Goal: Find contact information: Find contact information

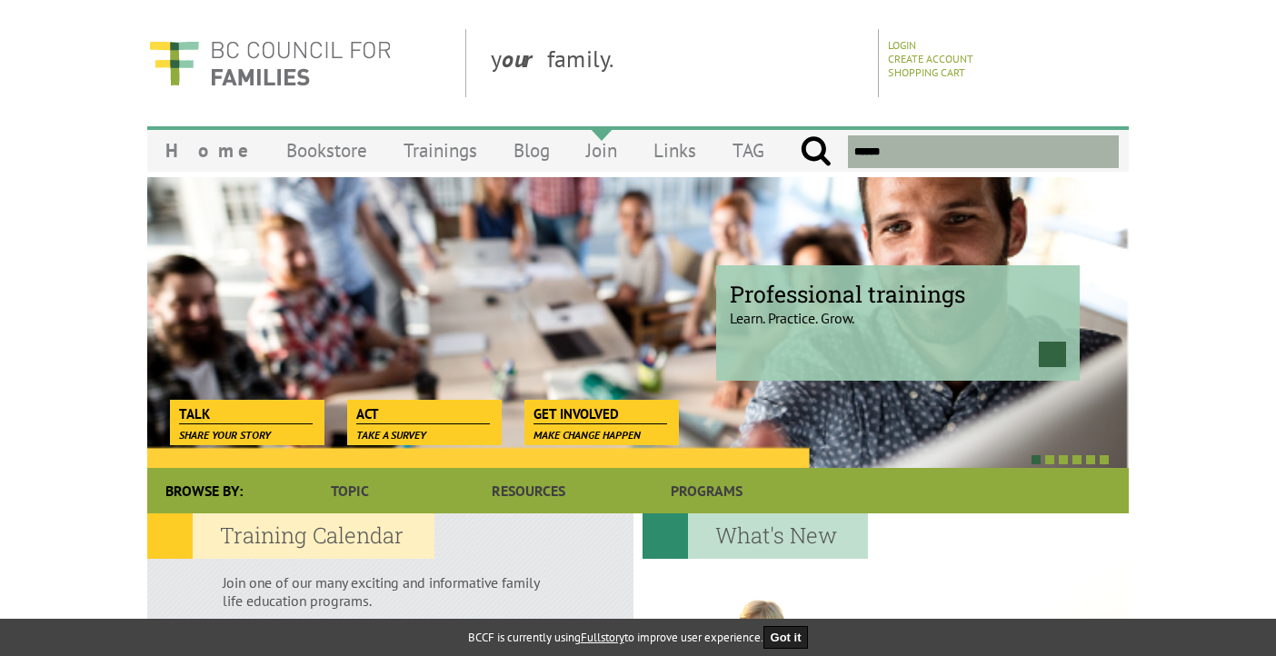
click at [568, 159] on link "Join" at bounding box center [601, 150] width 67 height 43
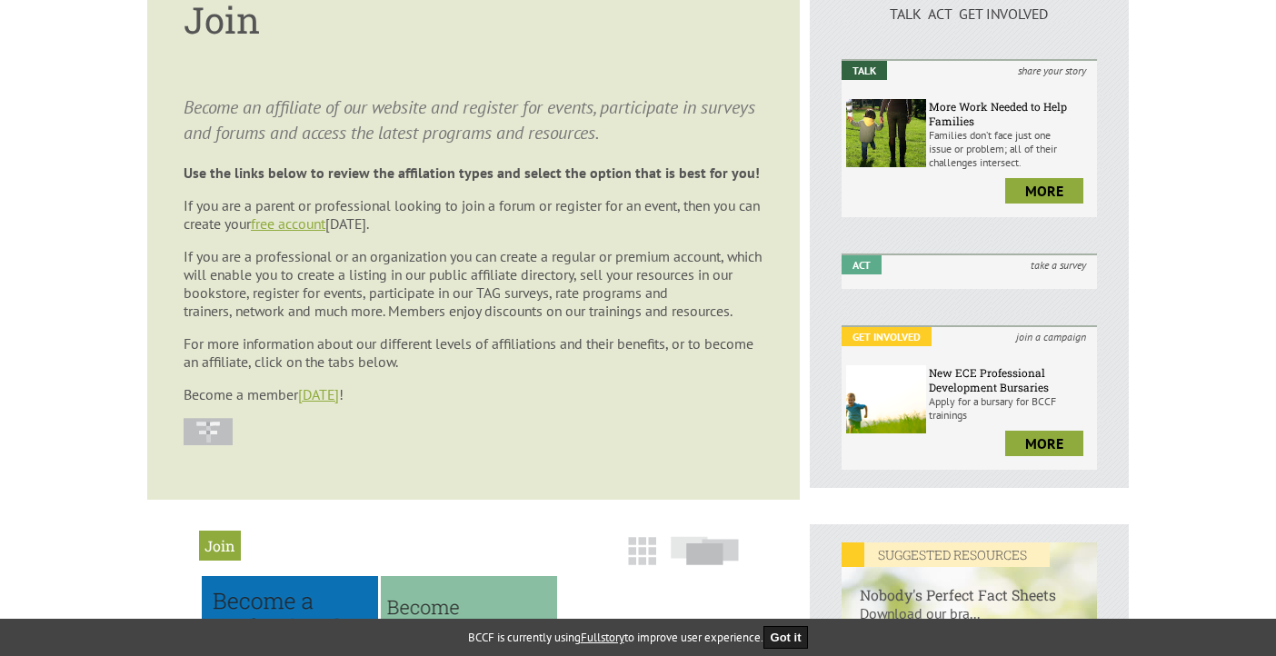
scroll to position [275, 0]
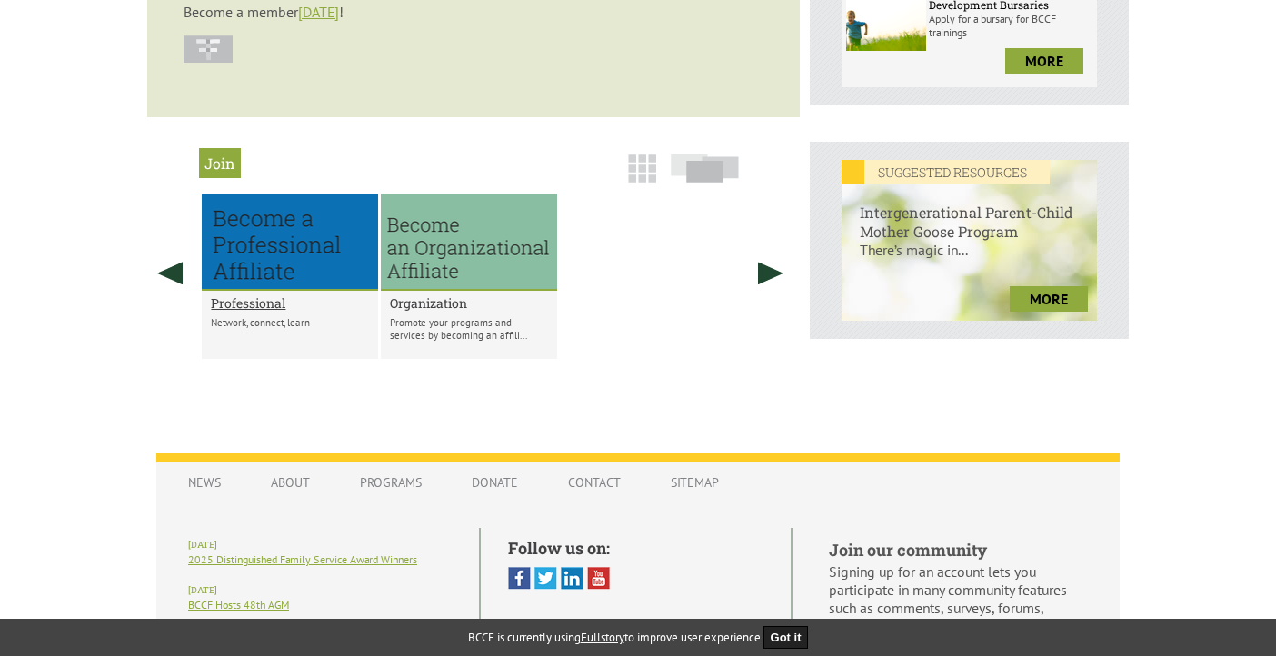
click at [430, 312] on h2 "Organization" at bounding box center [469, 303] width 158 height 17
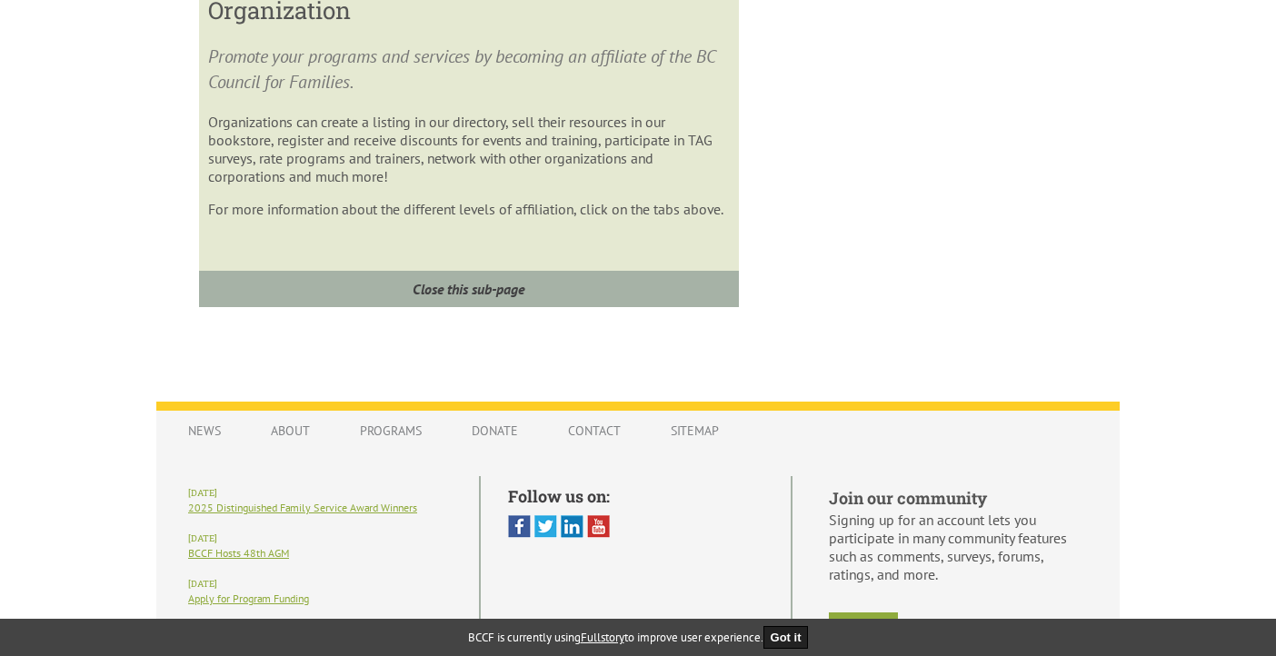
scroll to position [1254, 0]
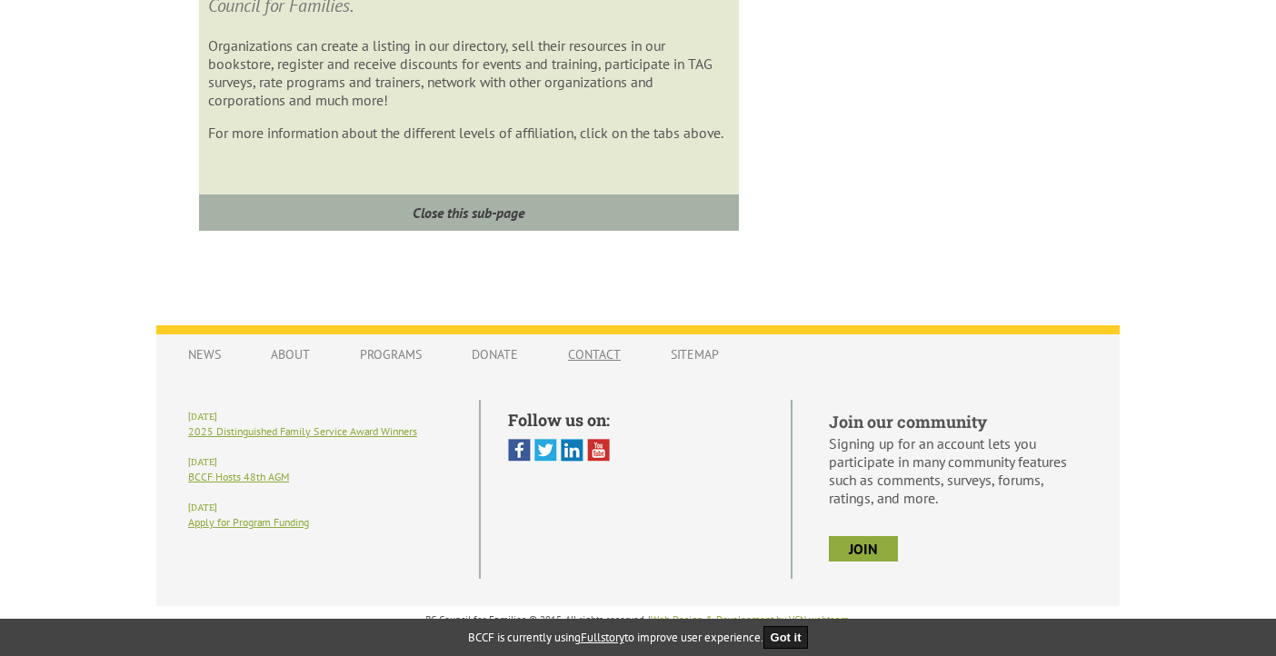
click at [590, 344] on link "Contact" at bounding box center [594, 354] width 89 height 35
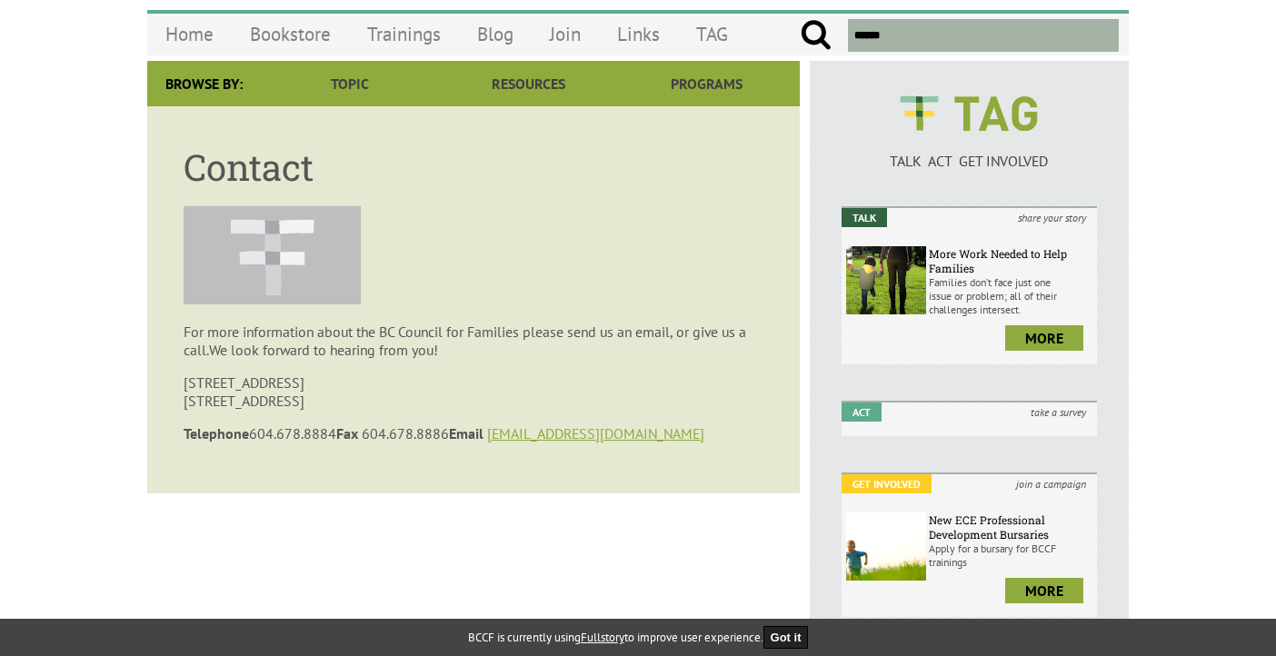
scroll to position [160, 0]
